Goal: Information Seeking & Learning: Learn about a topic

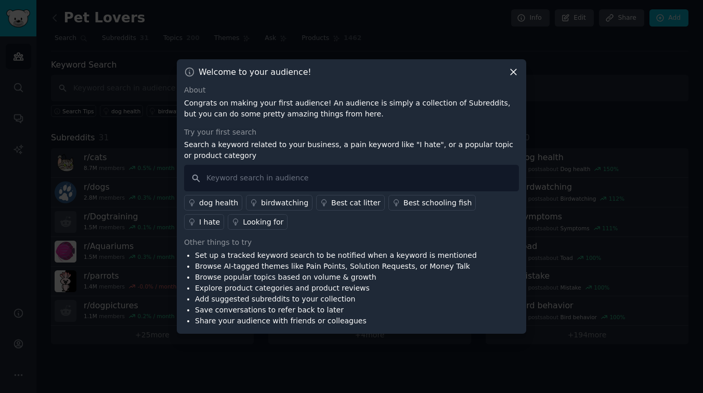
click at [220, 217] on div "I hate" at bounding box center [209, 222] width 21 height 11
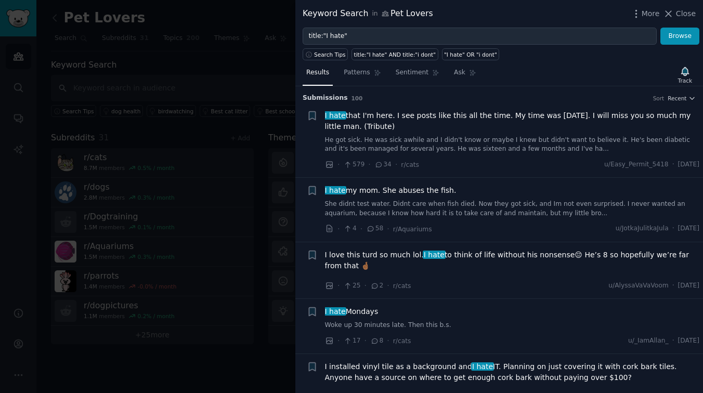
click at [508, 204] on link "She didnt test water. Didnt care when fish died. Now they got sick, and Im not …" at bounding box center [512, 209] width 375 height 18
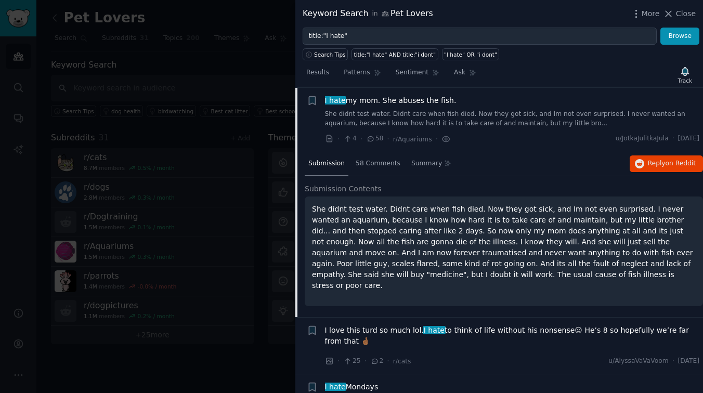
scroll to position [91, 0]
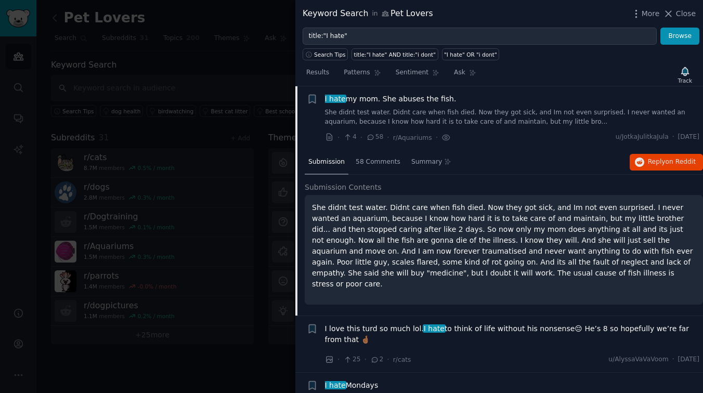
click at [466, 246] on p "She didnt test water. Didnt care when fish died. Now they got sick, and Im not …" at bounding box center [504, 245] width 384 height 87
click at [687, 163] on span "on Reddit" at bounding box center [680, 161] width 30 height 7
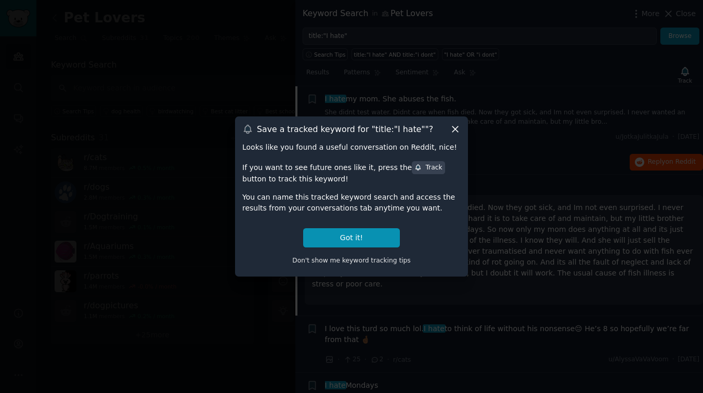
click at [452, 125] on icon at bounding box center [455, 129] width 11 height 11
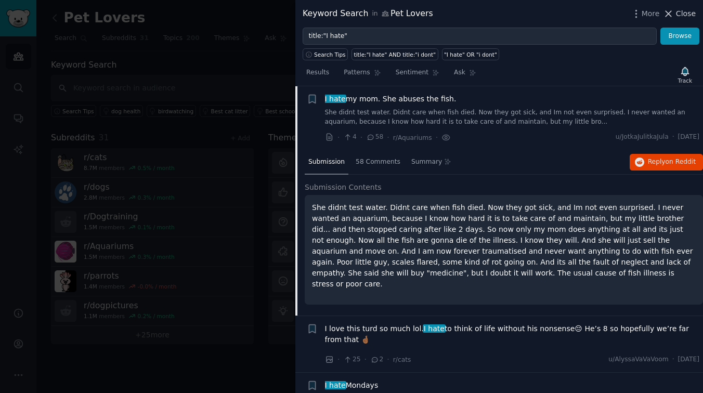
click at [681, 16] on span "Close" at bounding box center [686, 13] width 20 height 11
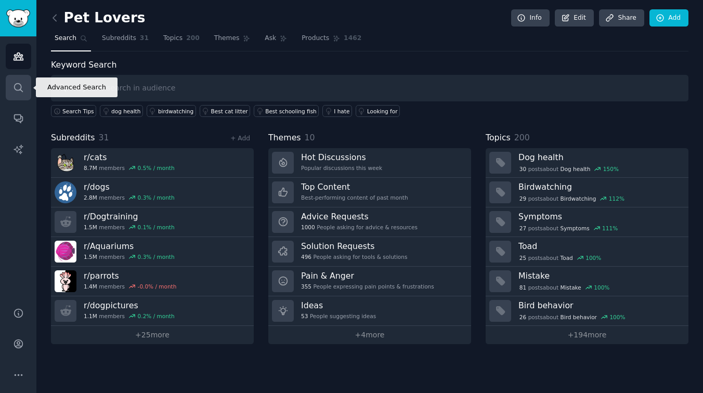
click at [25, 89] on link "Search" at bounding box center [18, 87] width 25 height 25
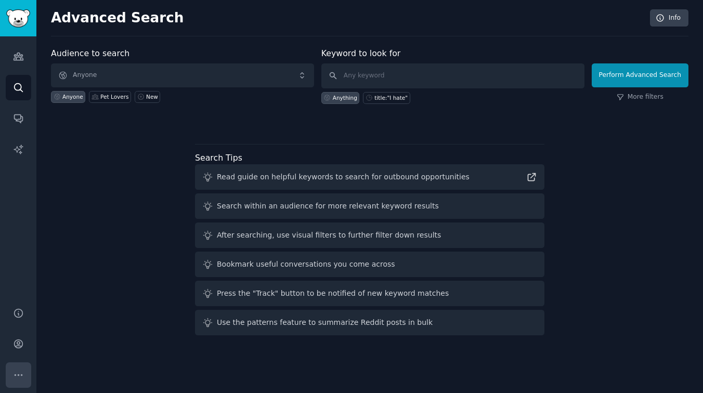
click at [25, 368] on button "More" at bounding box center [18, 374] width 25 height 25
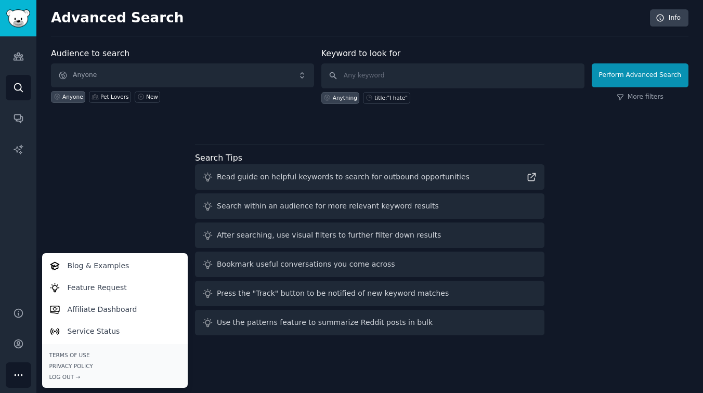
click at [100, 231] on div "Audience to search Anyone Anyone Pet Lovers New Keyword to look for Anything ti…" at bounding box center [369, 193] width 637 height 292
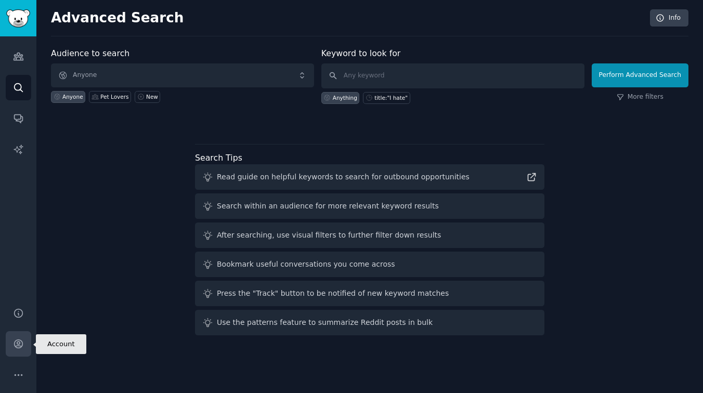
click at [20, 340] on icon "Sidebar" at bounding box center [18, 344] width 8 height 8
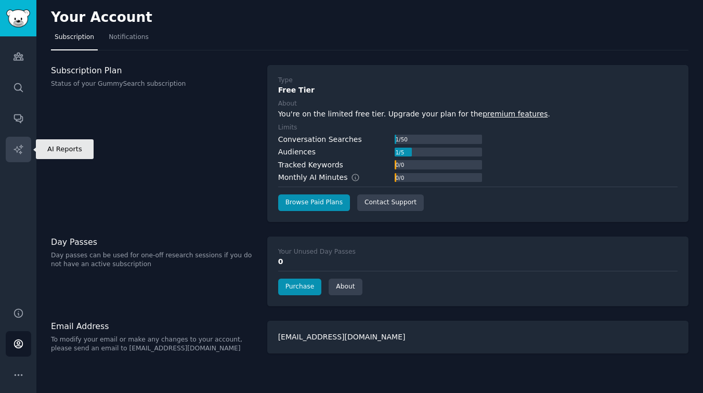
click at [24, 153] on link "AI Reports" at bounding box center [18, 149] width 25 height 25
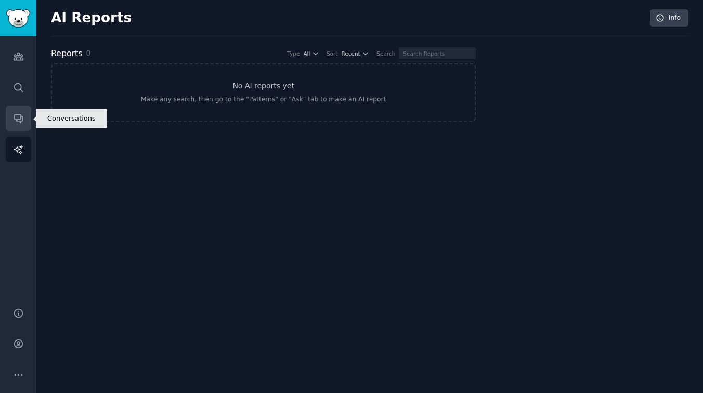
click at [24, 114] on link "Conversations" at bounding box center [18, 118] width 25 height 25
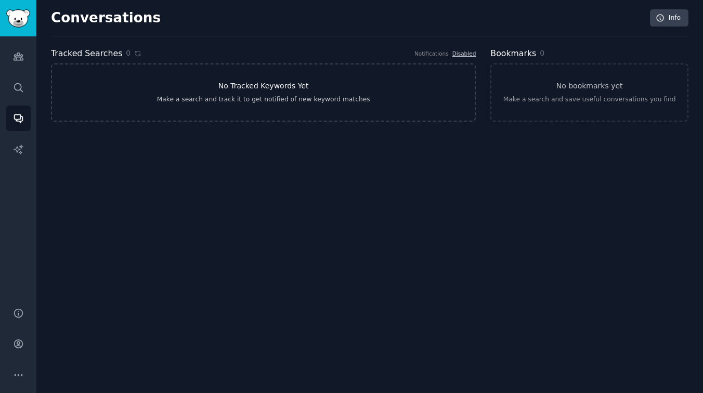
click at [227, 100] on div "Make a search and track it to get notified of new keyword matches" at bounding box center [263, 99] width 213 height 9
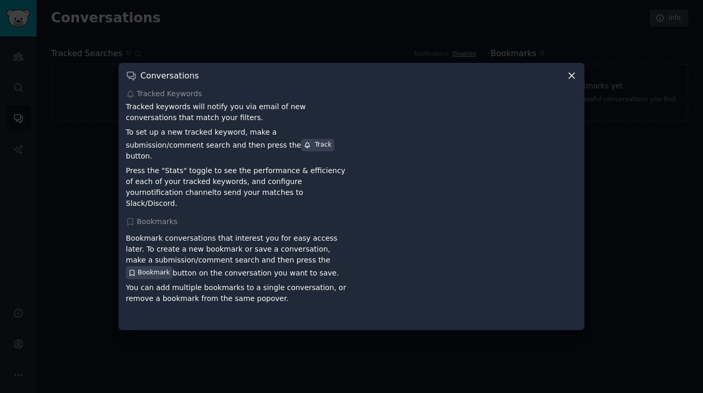
click at [574, 81] on icon at bounding box center [571, 75] width 11 height 11
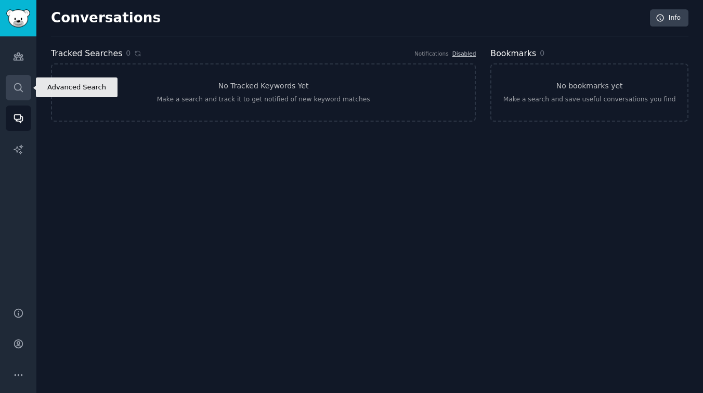
click at [28, 90] on link "Search" at bounding box center [18, 87] width 25 height 25
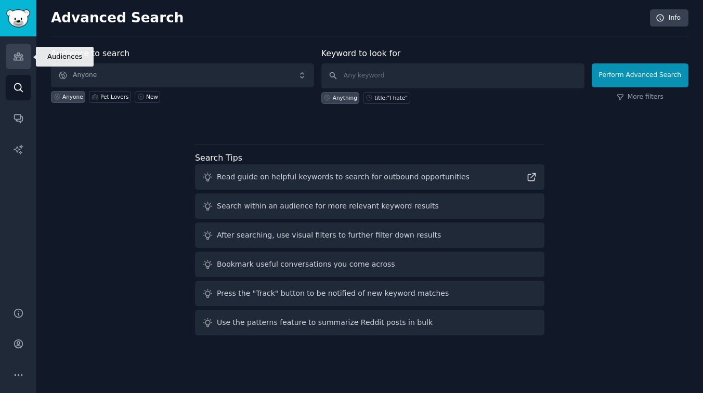
click at [25, 60] on link "Audiences" at bounding box center [18, 56] width 25 height 25
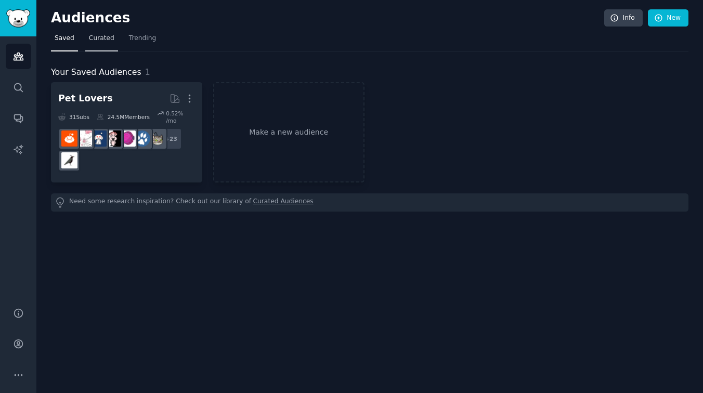
click at [96, 40] on span "Curated" at bounding box center [101, 38] width 25 height 9
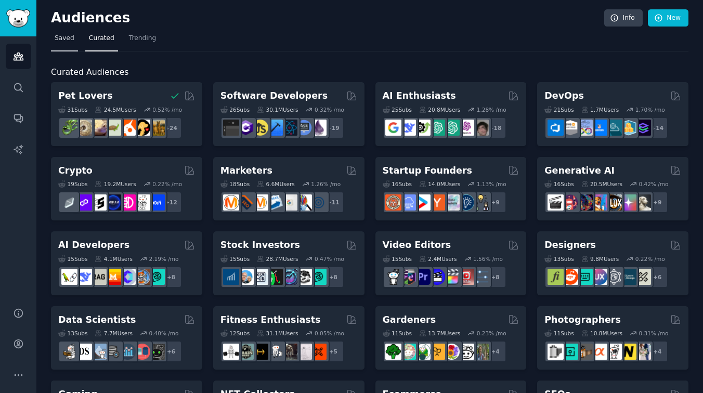
click at [64, 41] on span "Saved" at bounding box center [65, 38] width 20 height 9
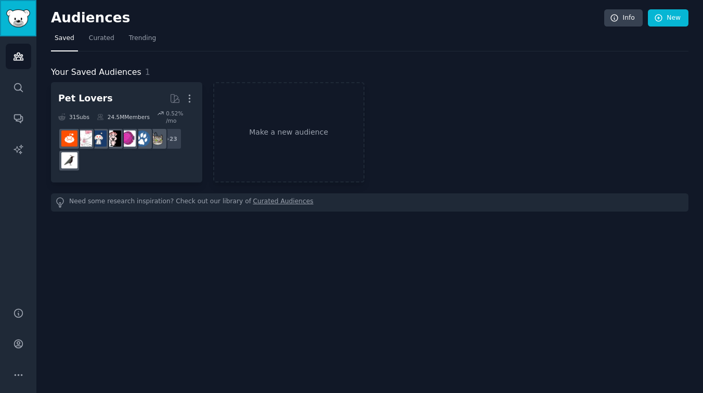
click at [27, 24] on img "Sidebar" at bounding box center [18, 18] width 24 height 18
click at [16, 376] on icon "Sidebar" at bounding box center [18, 375] width 11 height 11
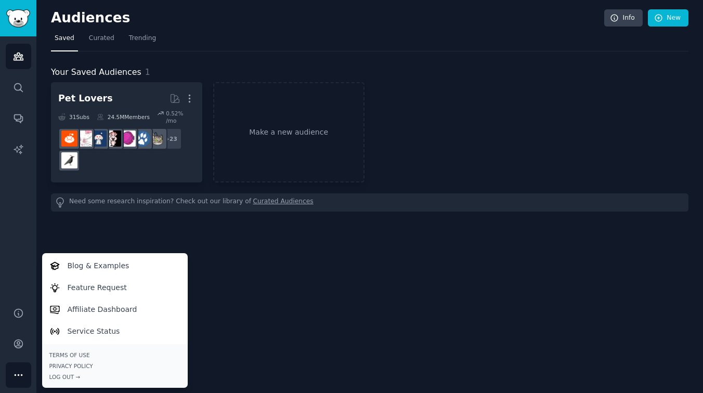
click at [440, 276] on div "Audiences Info New Saved Curated Trending Your Saved Audiences 1 Pet Lovers Mor…" at bounding box center [369, 196] width 666 height 393
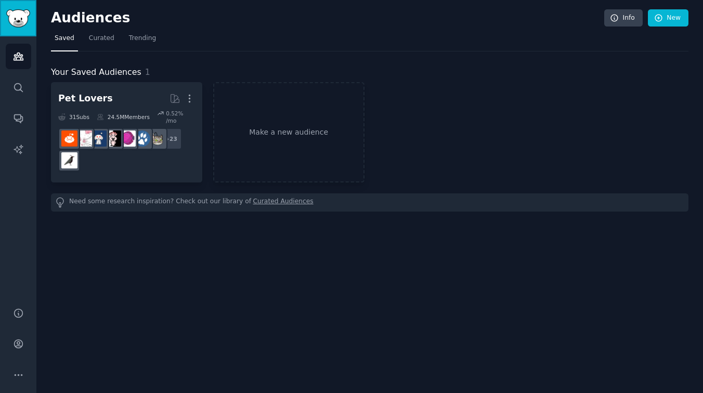
click at [28, 25] on img "Sidebar" at bounding box center [18, 18] width 24 height 18
